Goal: Task Accomplishment & Management: Use online tool/utility

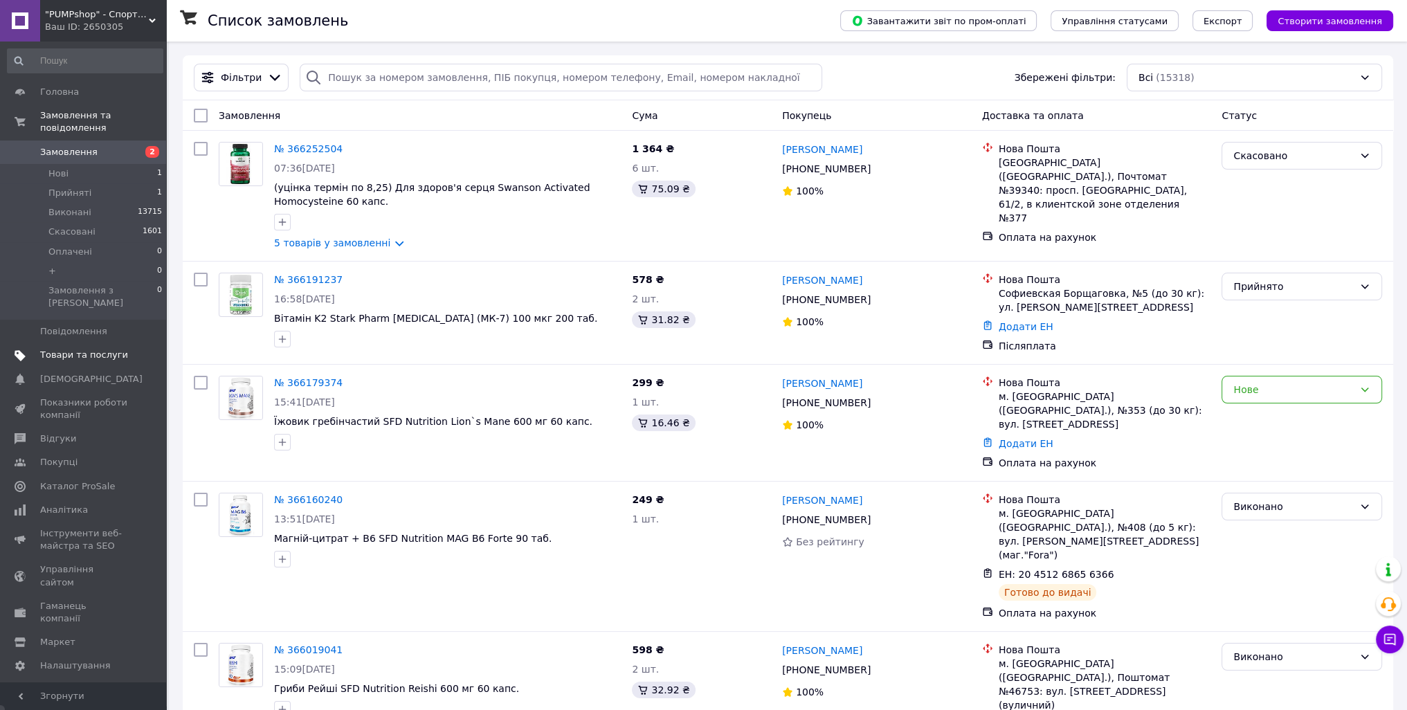
click at [100, 349] on span "Товари та послуги" at bounding box center [84, 355] width 88 height 12
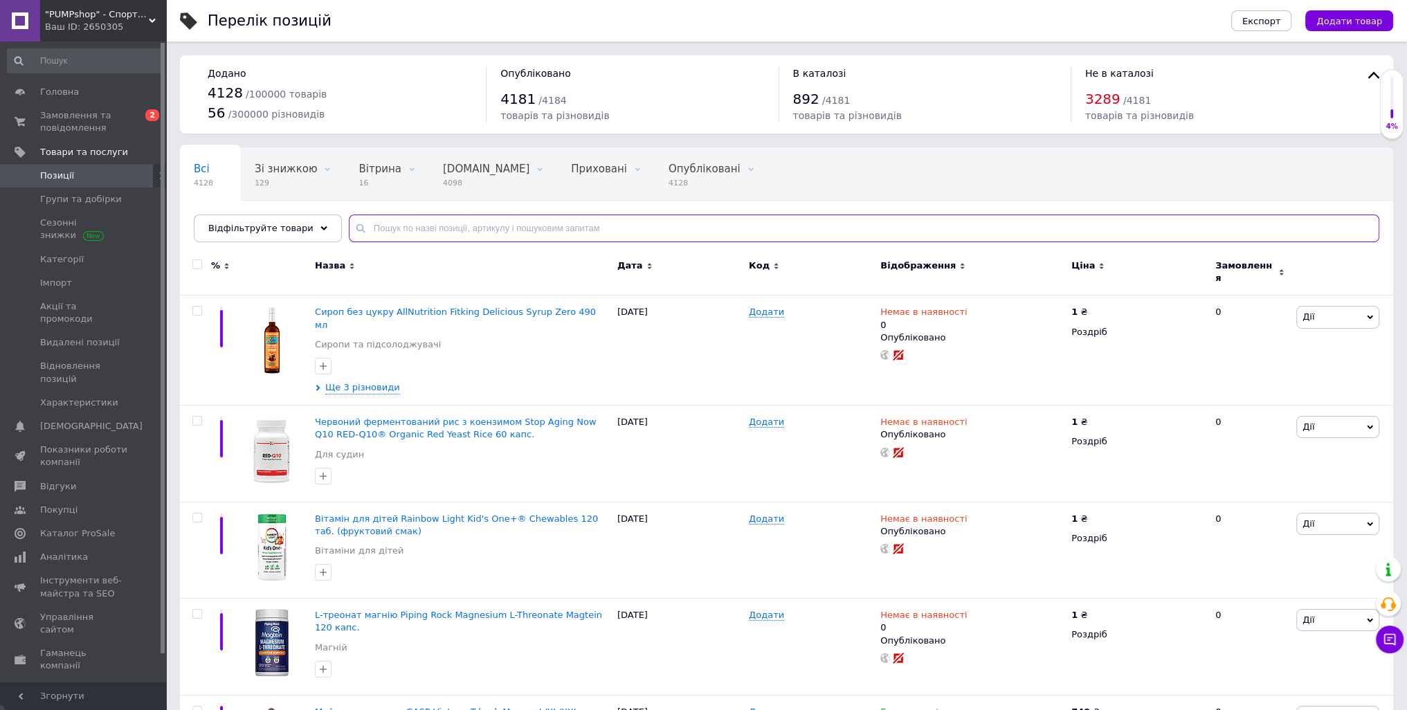
click at [439, 233] on input "text" at bounding box center [864, 229] width 1031 height 28
paste input "NOW Sports Micronized Creatine Monohydrate"
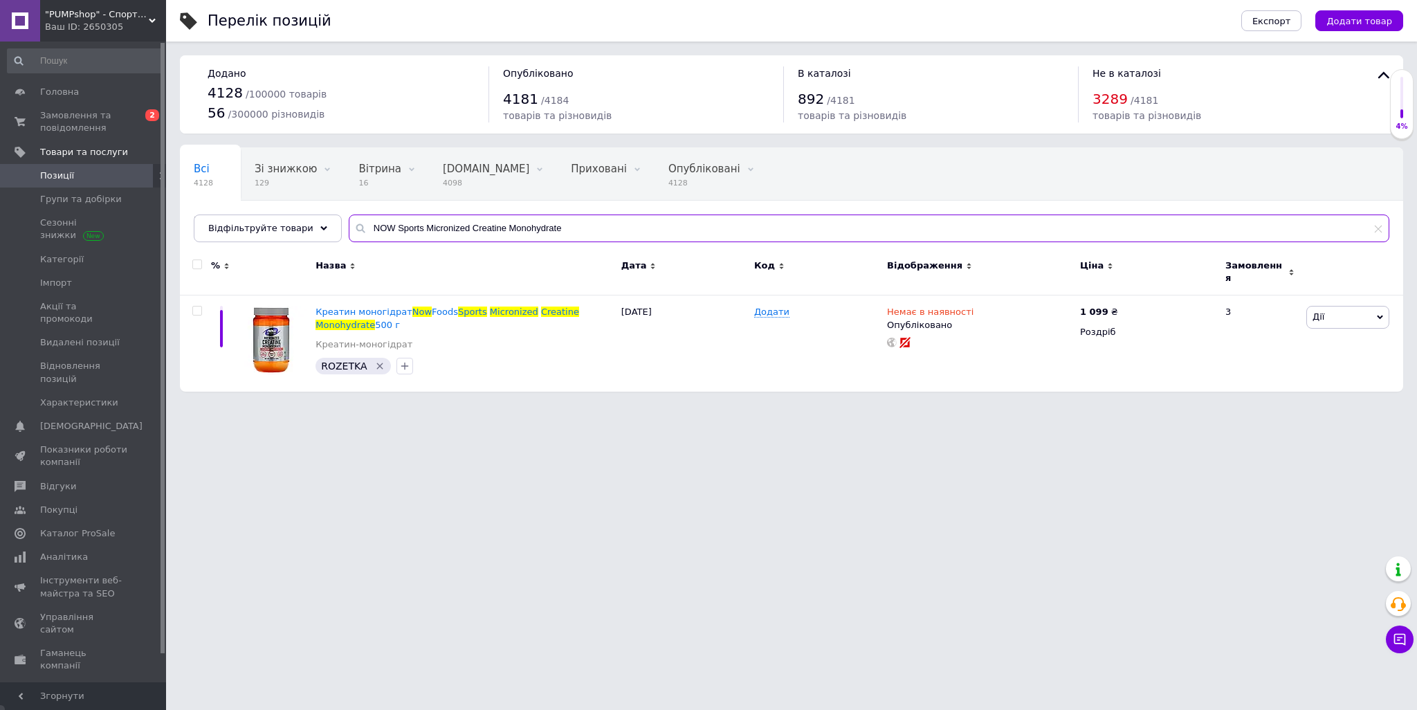
drag, startPoint x: 381, startPoint y: 228, endPoint x: 455, endPoint y: 235, distance: 73.8
click at [455, 235] on input "NOW Sports Micronized Creatine Monohydrate" at bounding box center [869, 229] width 1041 height 28
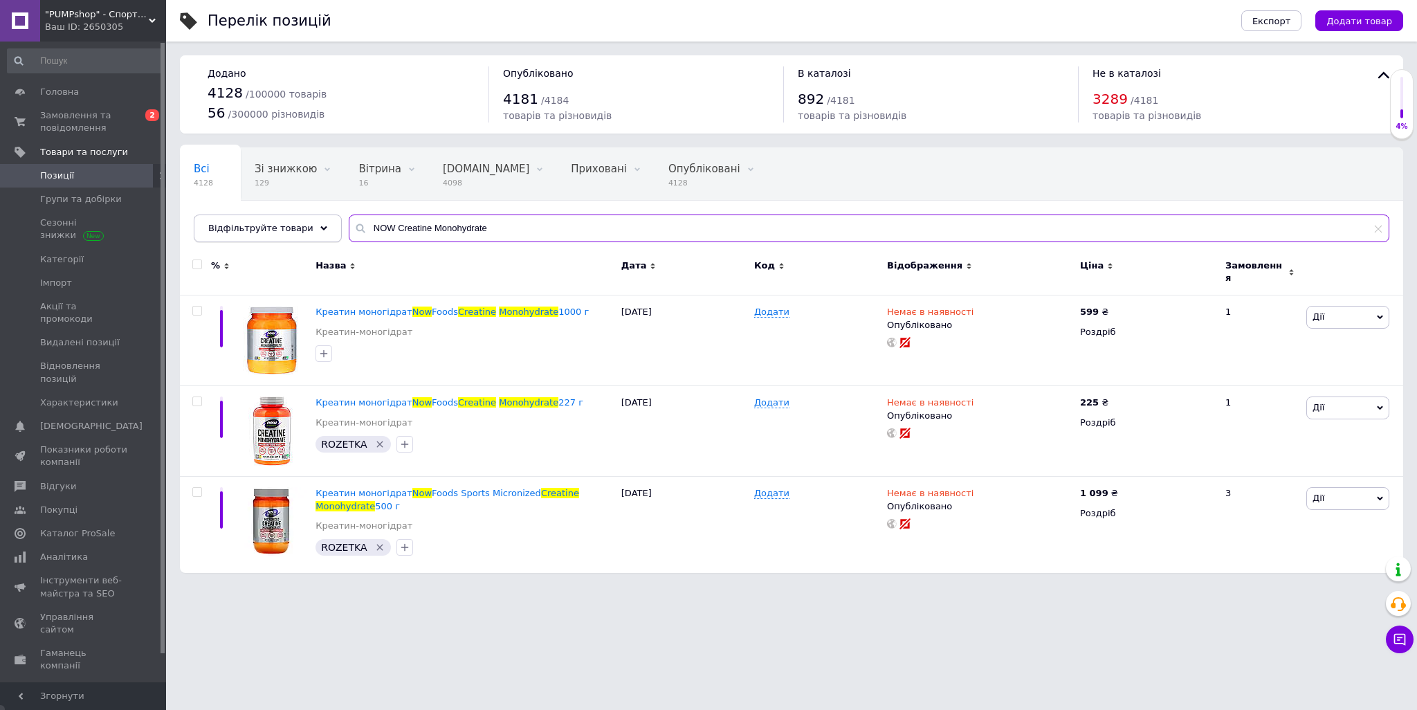
drag, startPoint x: 496, startPoint y: 231, endPoint x: 283, endPoint y: 214, distance: 213.2
click at [258, 221] on div "Відфільтруйте товари NOW Creatine Monohydrate" at bounding box center [792, 229] width 1196 height 28
paste input "L-Threonate"
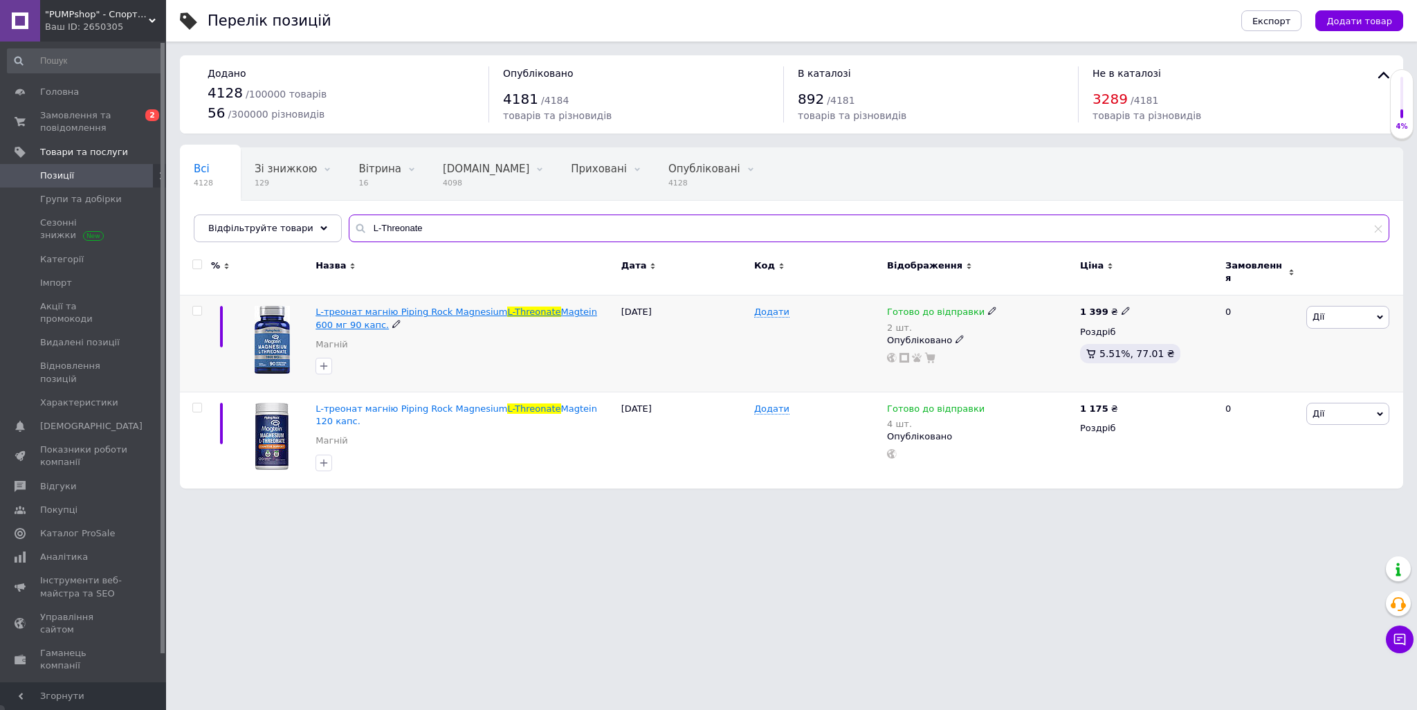
type input "L-Threonate"
click at [1122, 307] on icon at bounding box center [1126, 311] width 8 height 8
drag, startPoint x: 1170, startPoint y: 292, endPoint x: 1151, endPoint y: 289, distance: 18.9
click at [1151, 289] on input "1399" at bounding box center [1188, 297] width 105 height 28
type input "1175"
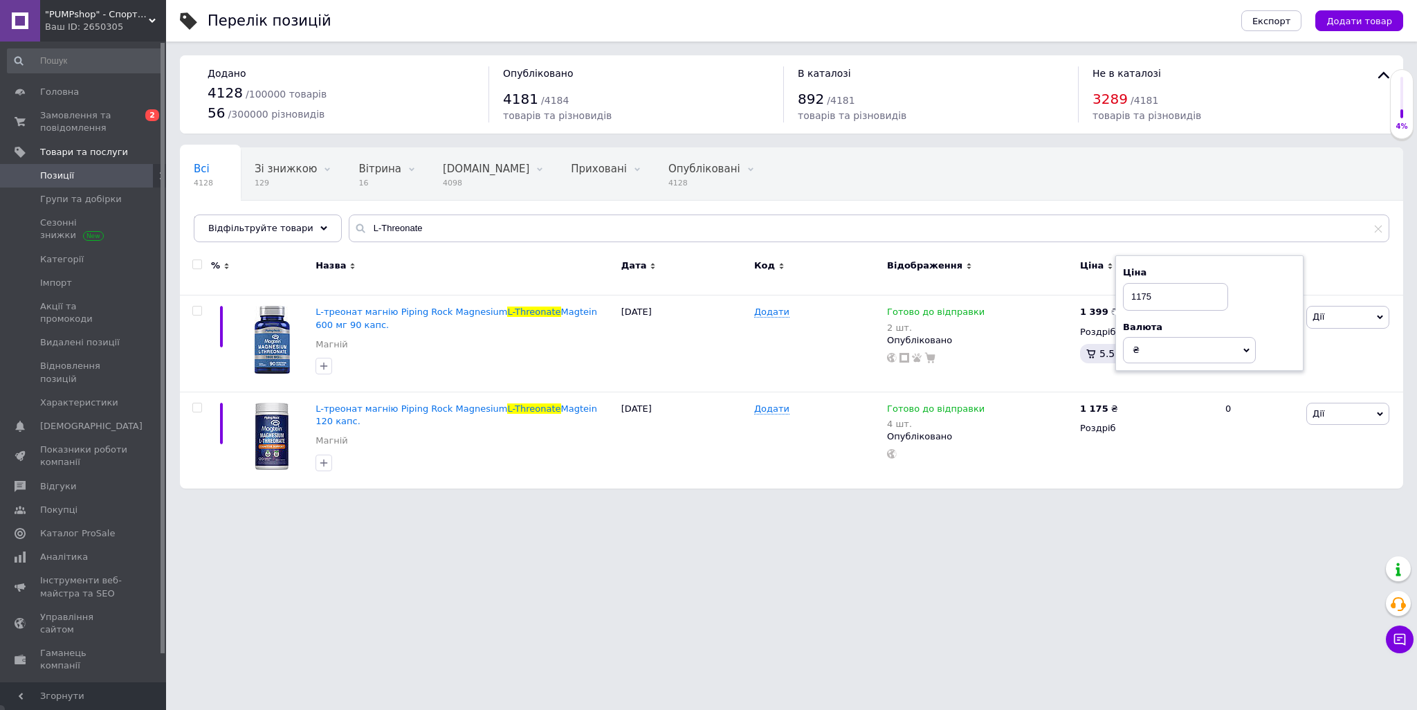
click at [755, 502] on html ""PUMPshop" - Спортивне харчування Ваш ID: 2650305 Сайт "PUMPshop" - Спортивне х…" at bounding box center [708, 251] width 1417 height 502
